Goal: Task Accomplishment & Management: Use online tool/utility

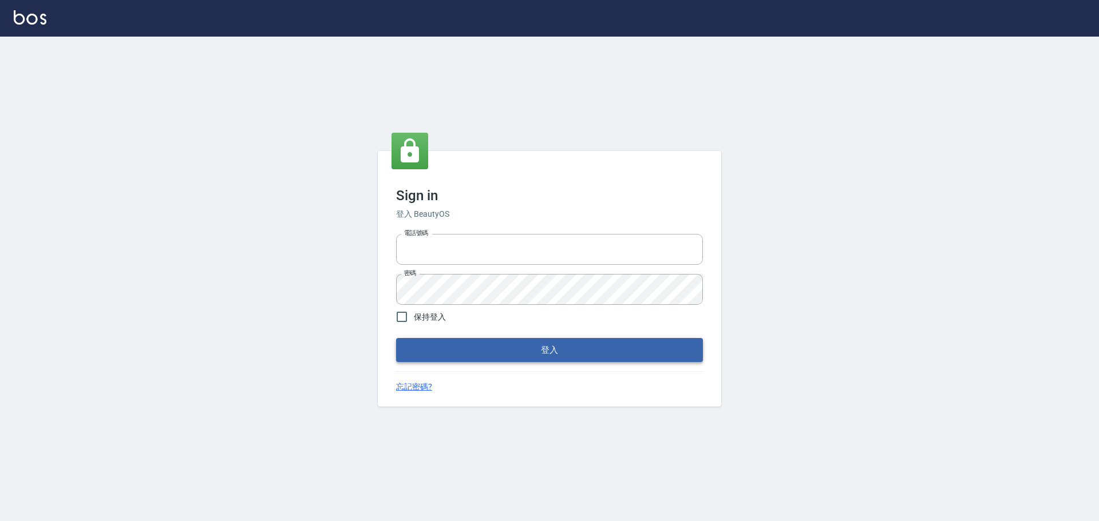
type input "0975350191"
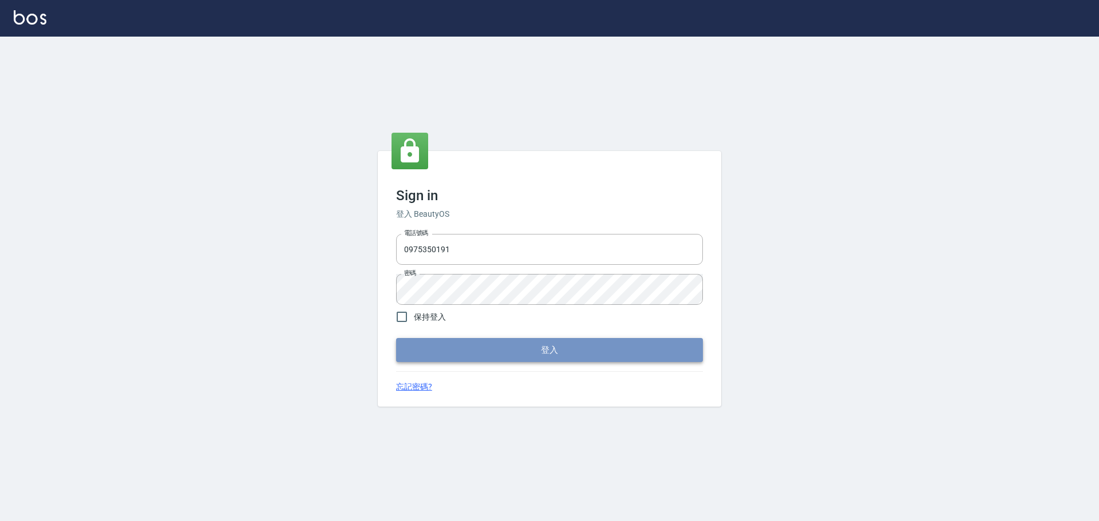
click at [433, 359] on button "登入" at bounding box center [549, 350] width 307 height 24
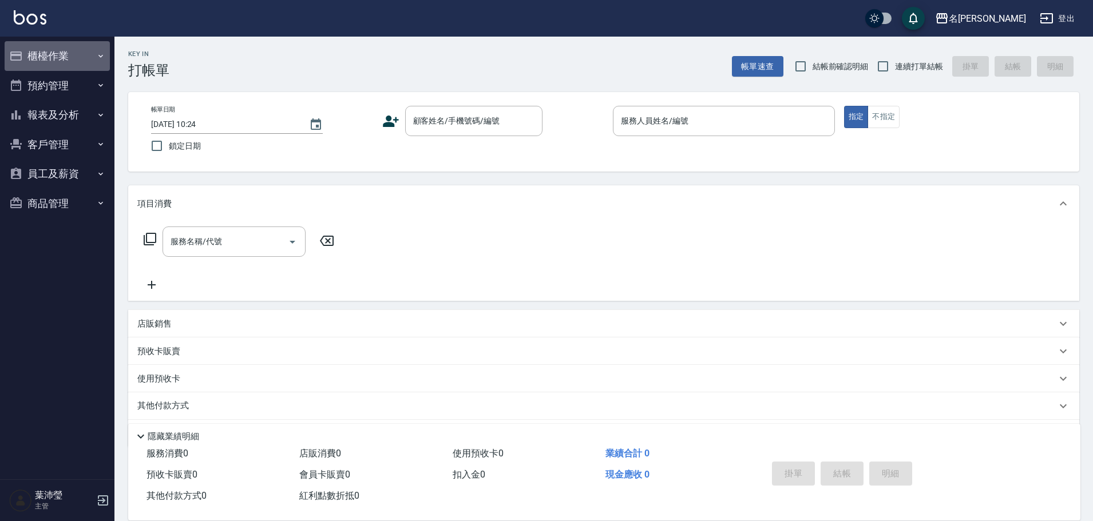
click at [96, 53] on button "櫃檯作業" at bounding box center [57, 56] width 105 height 30
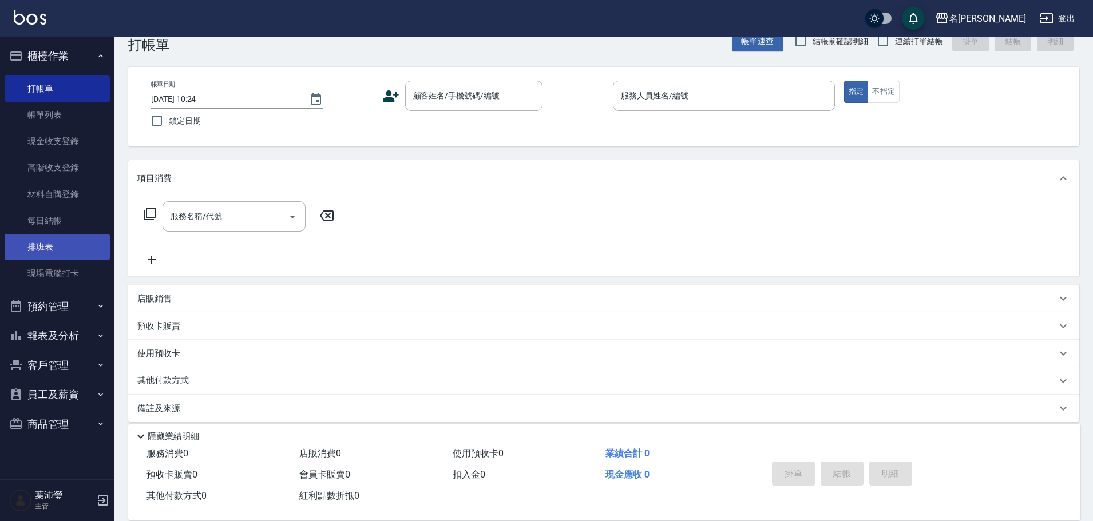
scroll to position [36, 0]
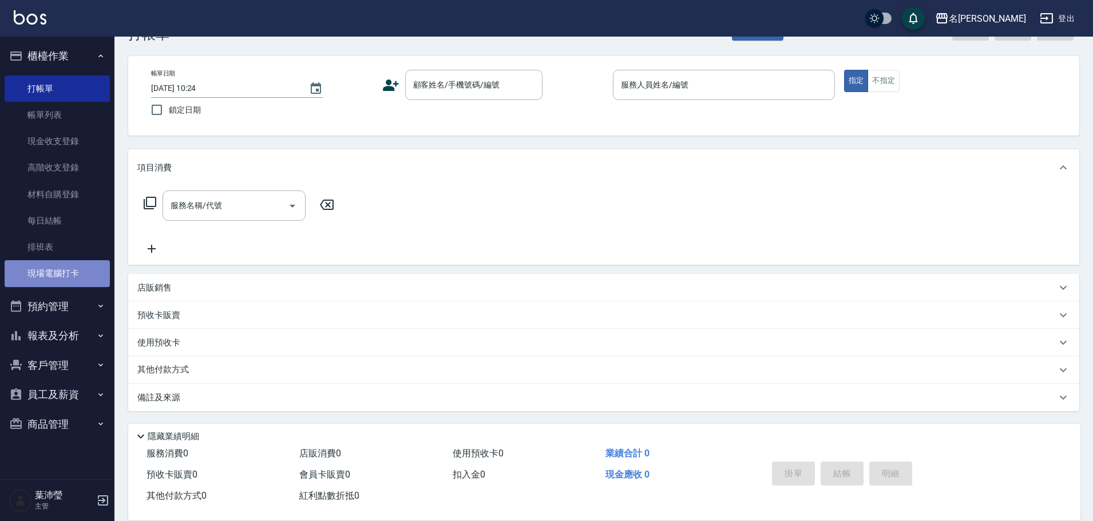
click at [45, 278] on link "現場電腦打卡" at bounding box center [57, 273] width 105 height 26
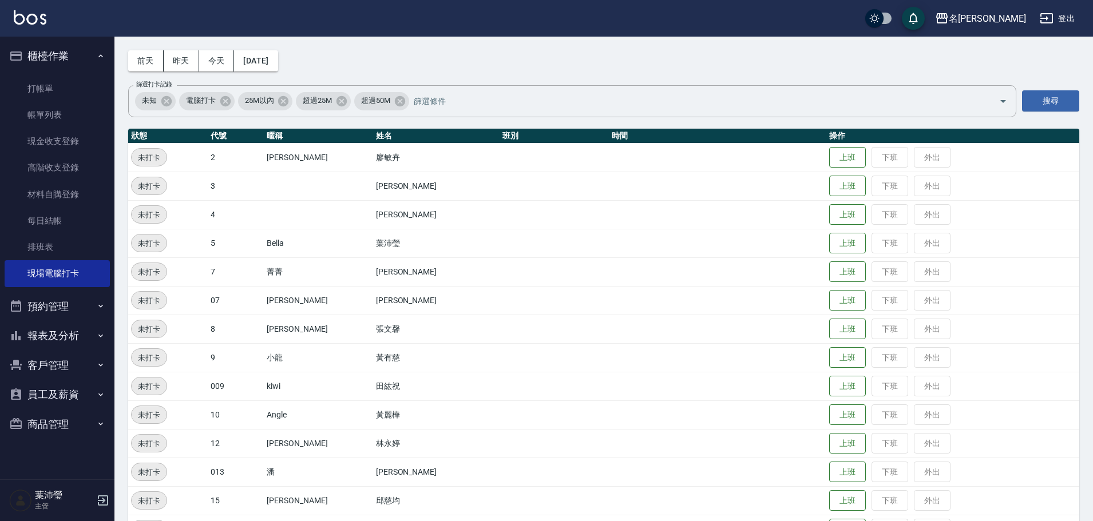
scroll to position [229, 0]
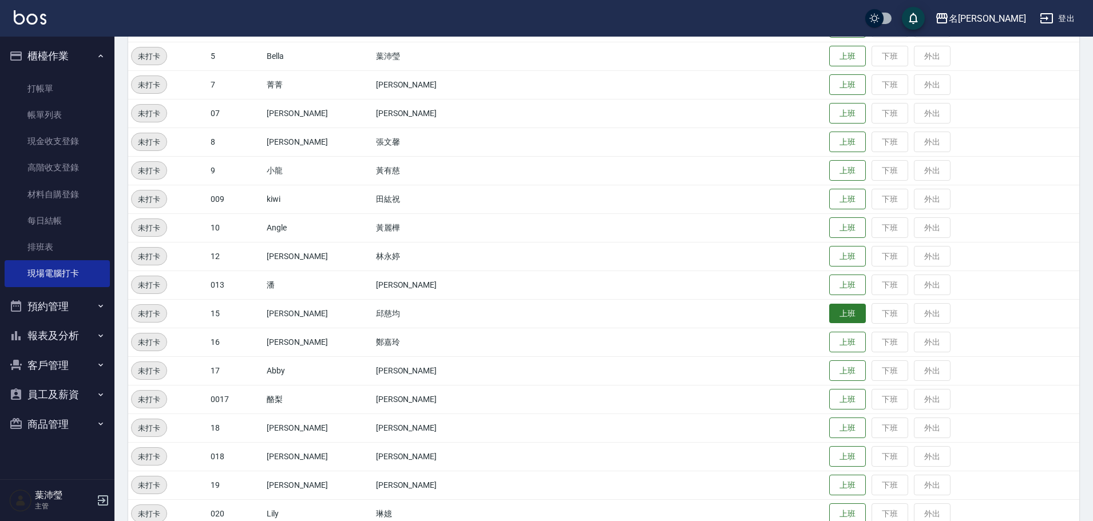
click at [839, 309] on button "上班" at bounding box center [847, 314] width 37 height 20
click at [836, 169] on button "上班" at bounding box center [847, 171] width 37 height 20
